Goal: Task Accomplishment & Management: Manage account settings

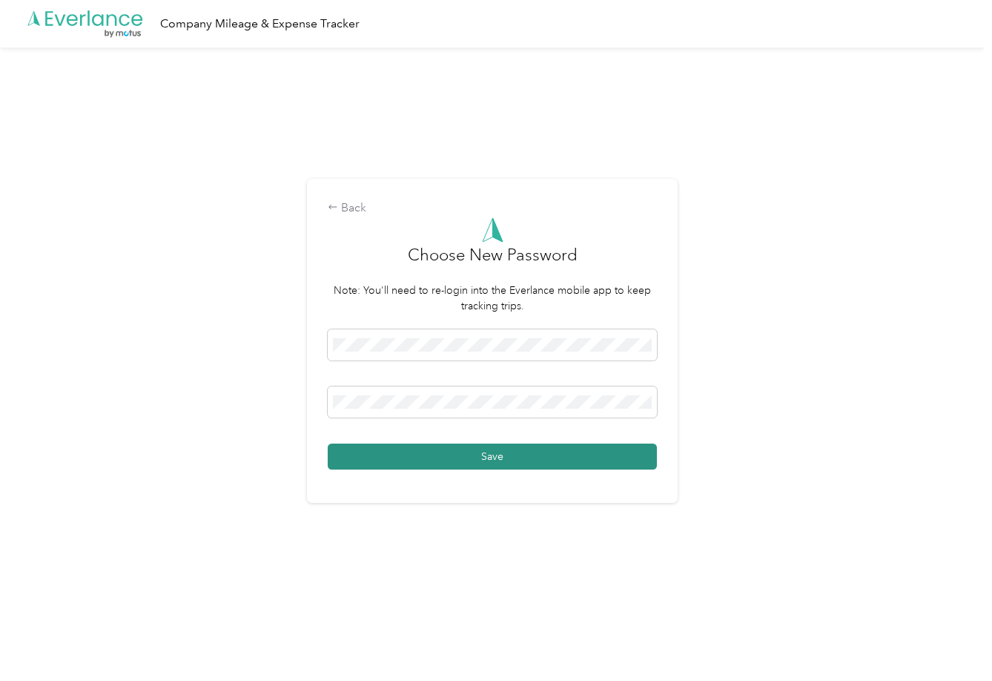
click at [449, 453] on button "Save" at bounding box center [492, 456] width 329 height 26
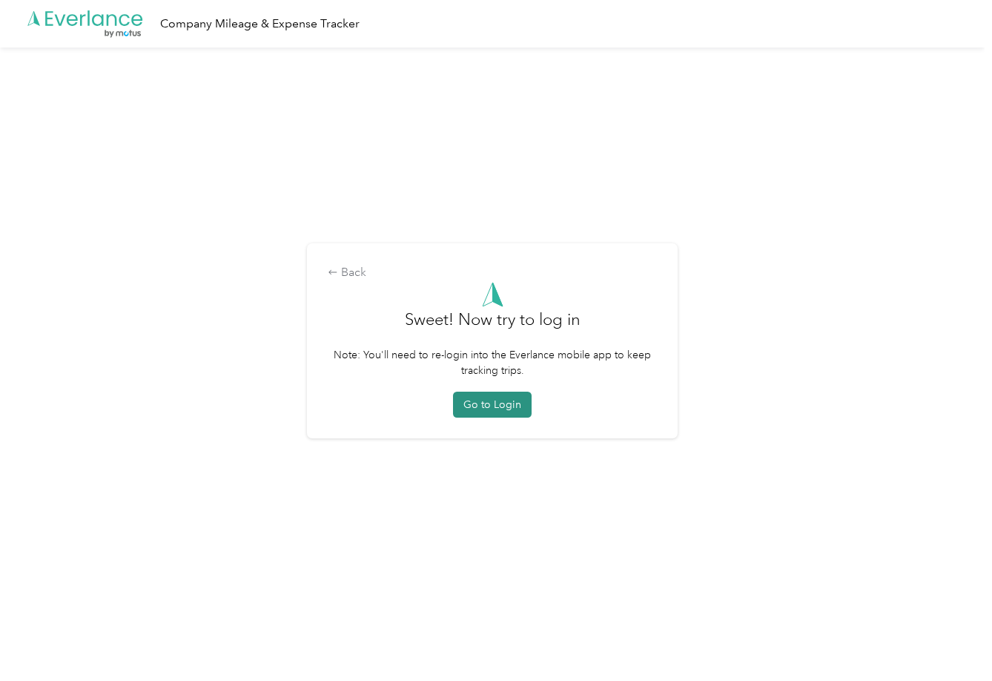
click at [508, 415] on button "Go to Login" at bounding box center [492, 405] width 79 height 26
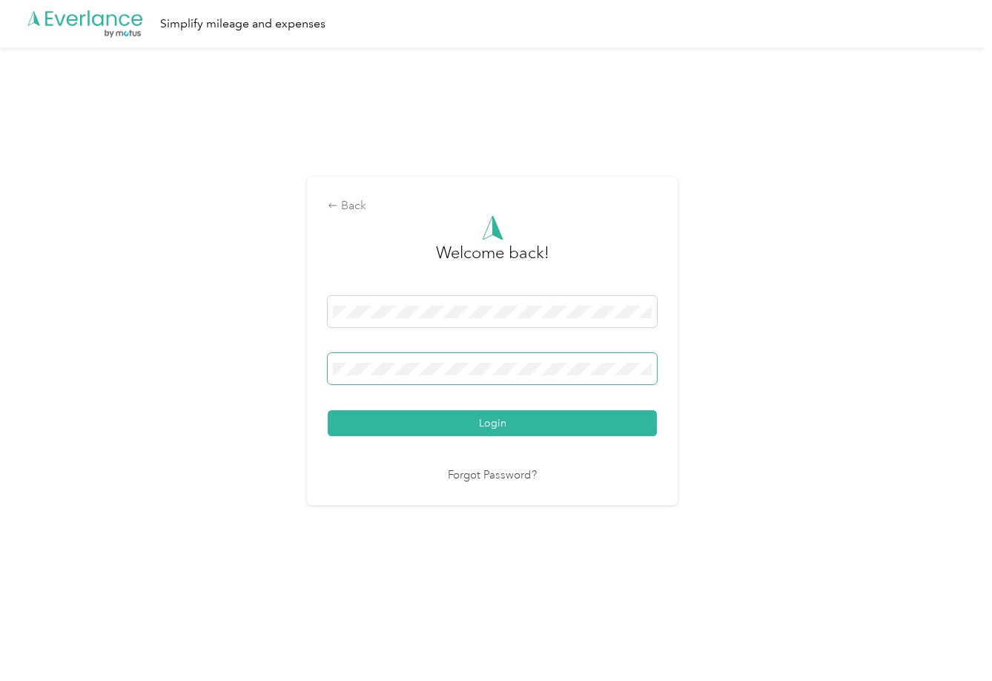
click at [441, 359] on span at bounding box center [492, 368] width 329 height 31
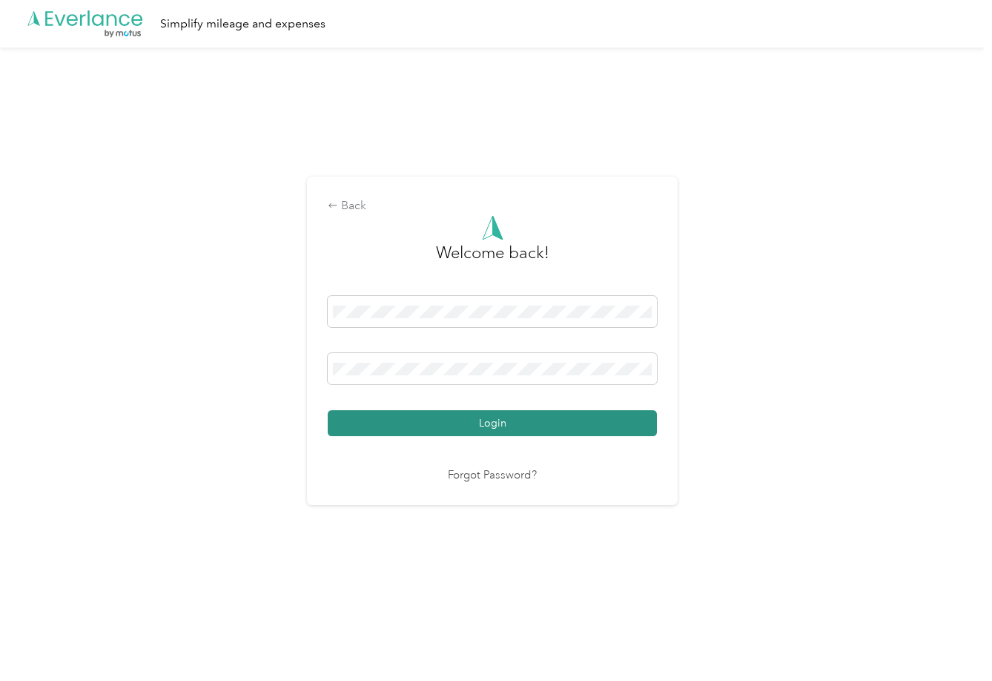
click at [438, 420] on button "Login" at bounding box center [492, 423] width 329 height 26
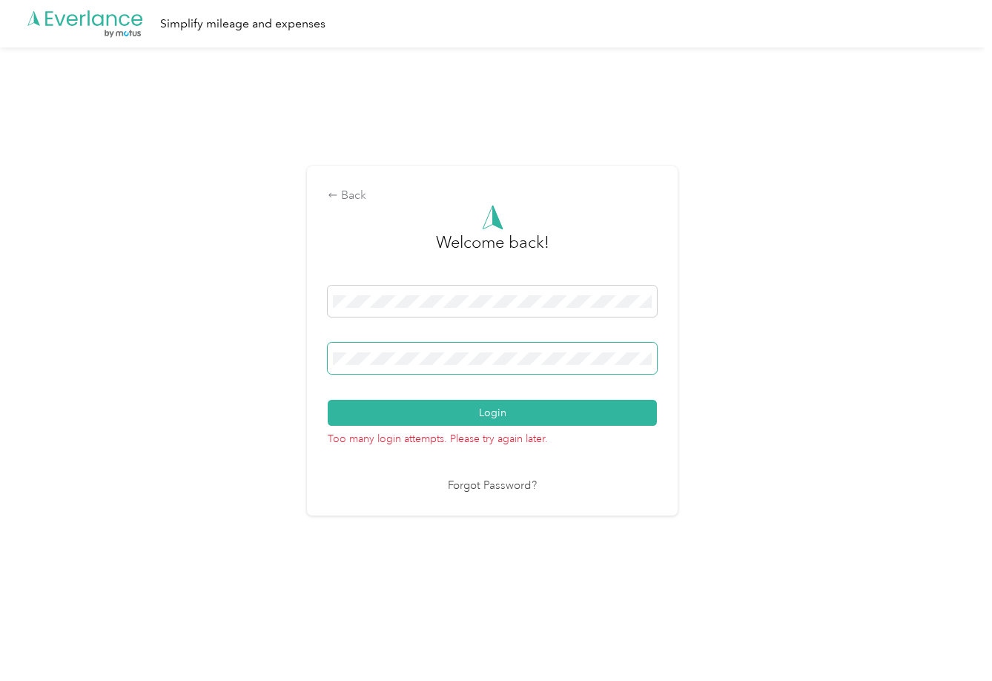
click at [328, 400] on button "Login" at bounding box center [492, 413] width 329 height 26
click at [503, 309] on span at bounding box center [492, 301] width 329 height 31
click at [436, 365] on span at bounding box center [492, 358] width 329 height 31
